Goal: Information Seeking & Learning: Learn about a topic

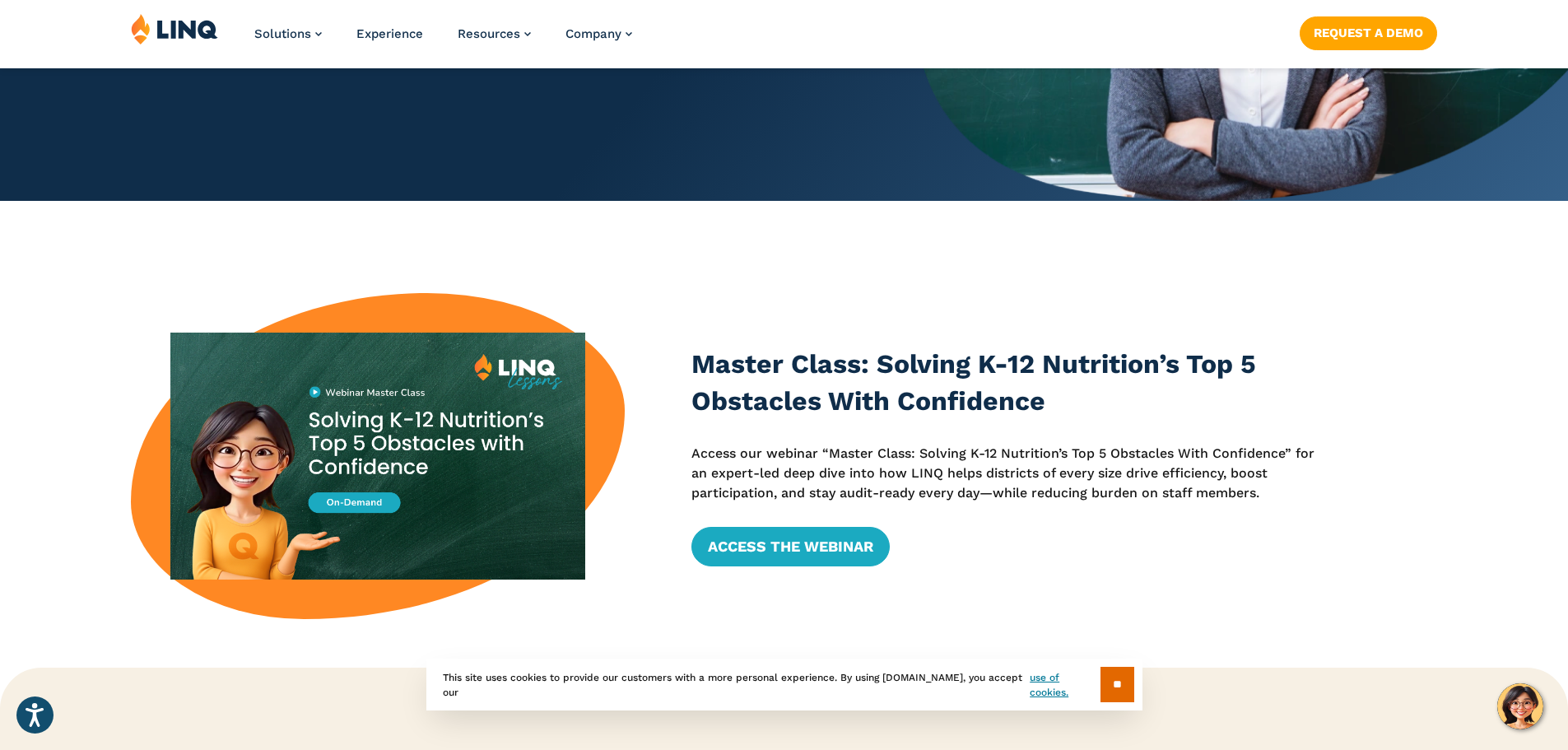
scroll to position [577, 0]
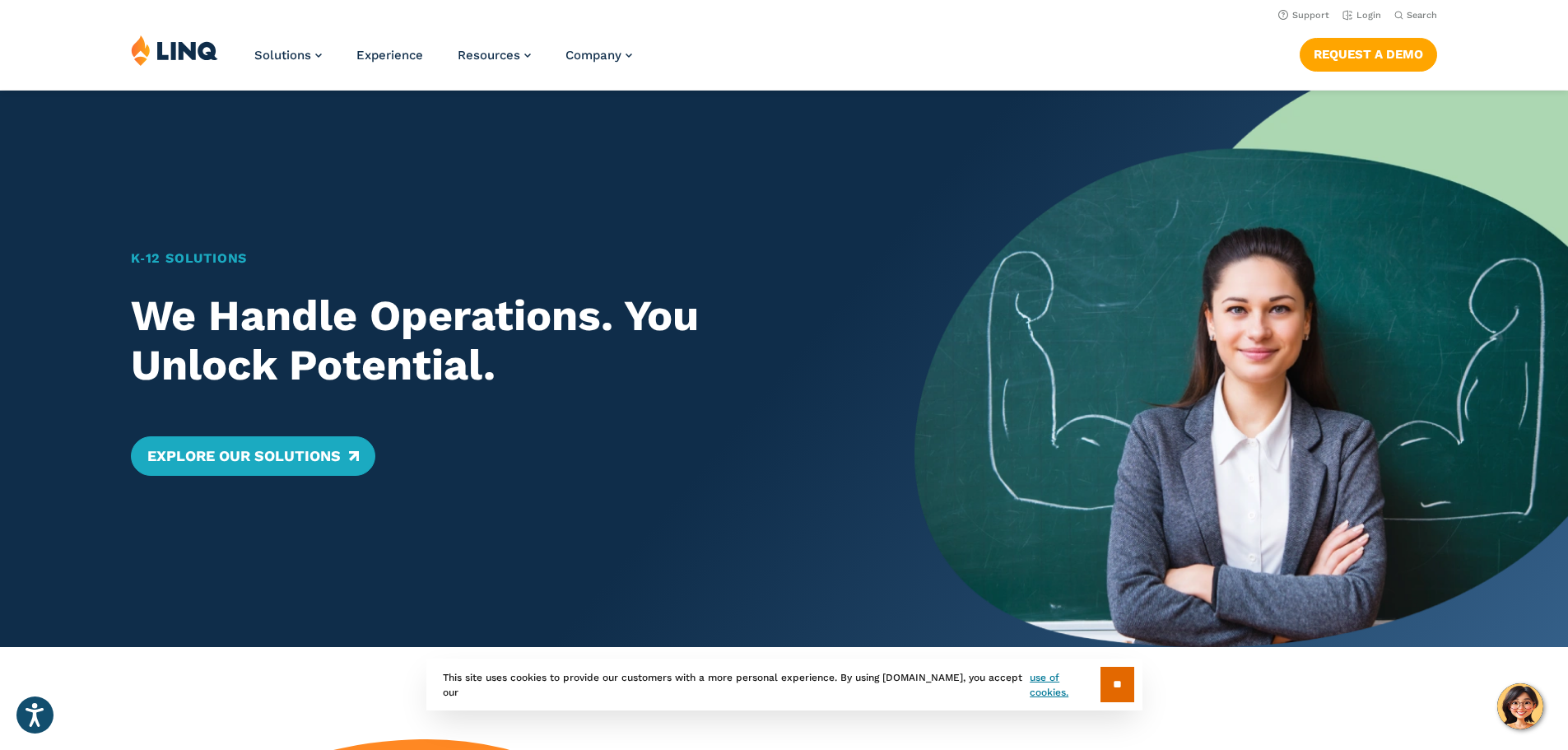
click at [329, 52] on ul "Solutions Nutrition Overview NEW School Nutrition Suite School Nutrition State …" at bounding box center [443, 61] width 377 height 54
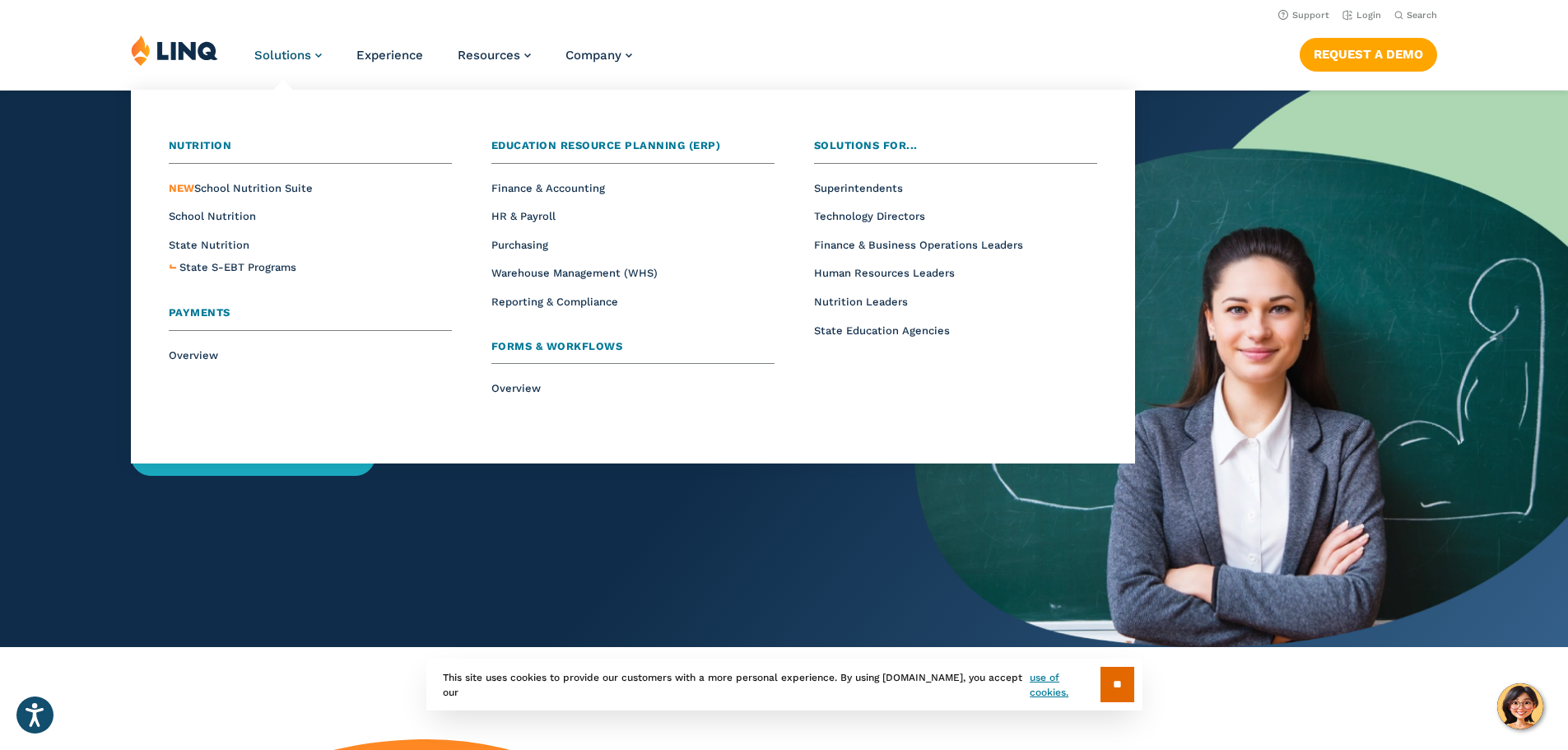
click at [296, 55] on span "Solutions" at bounding box center [283, 55] width 57 height 15
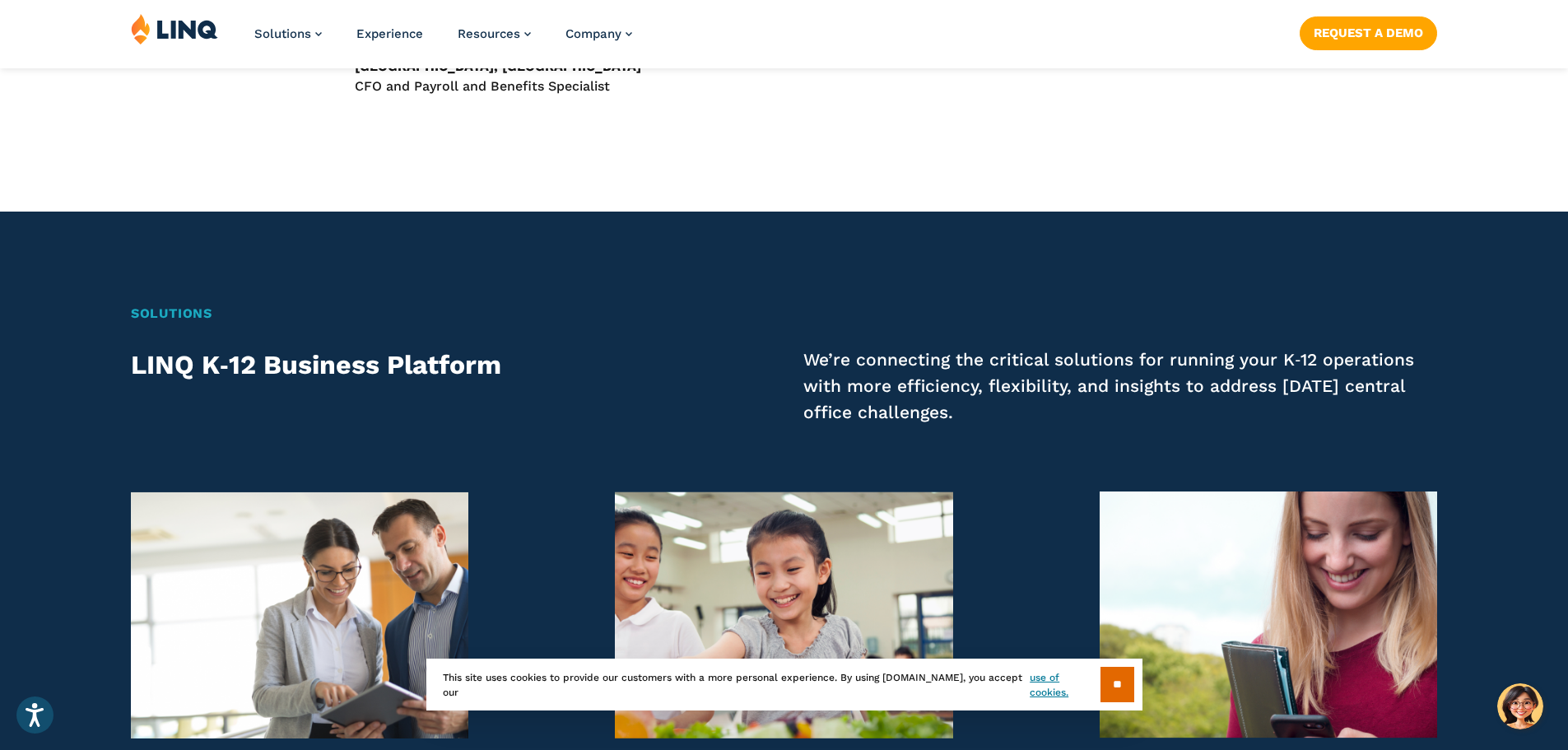
scroll to position [1976, 0]
